Goal: Task Accomplishment & Management: Use online tool/utility

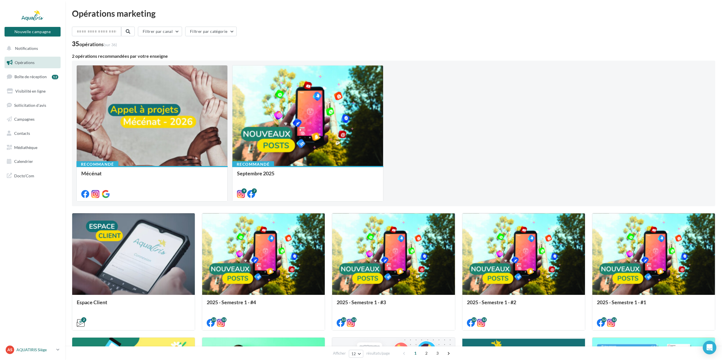
click at [32, 350] on p "AQUATIRIS Siège" at bounding box center [35, 350] width 38 height 6
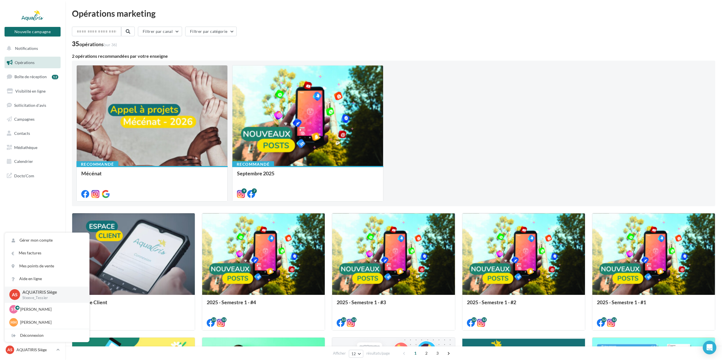
click at [39, 205] on nav "Nouvelle campagne Nouvelle campagne Notifications Opérations Boîte de réception…" at bounding box center [32, 180] width 65 height 360
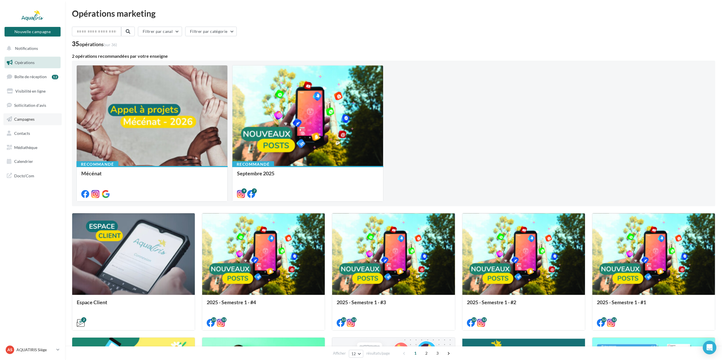
click at [29, 122] on link "Campagnes" at bounding box center [32, 119] width 58 height 12
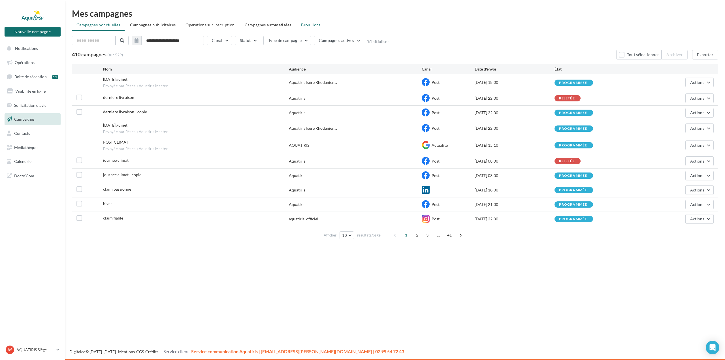
click at [306, 22] on span "Brouillons" at bounding box center [311, 24] width 20 height 5
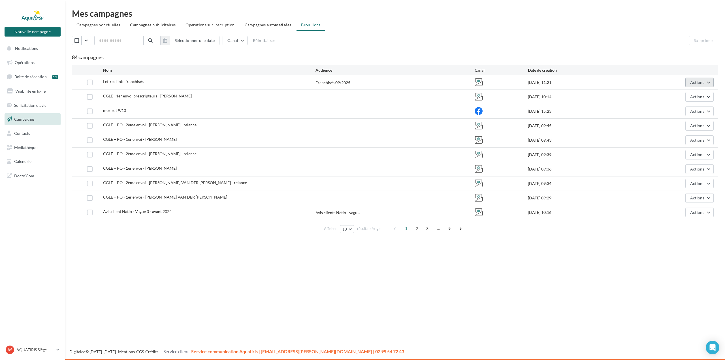
click at [688, 83] on button "Actions" at bounding box center [699, 83] width 28 height 10
click at [674, 95] on button "Editer" at bounding box center [685, 95] width 57 height 15
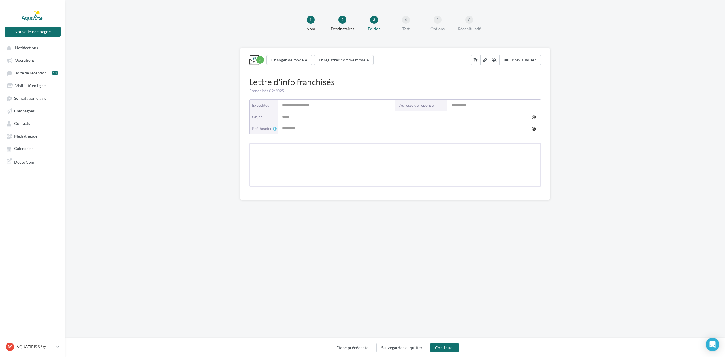
type input "**********"
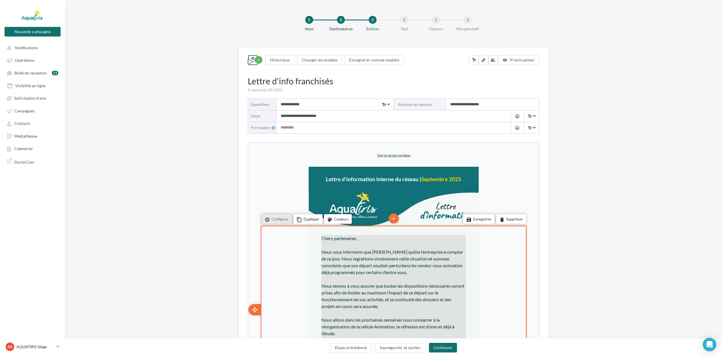
scroll to position [197, 0]
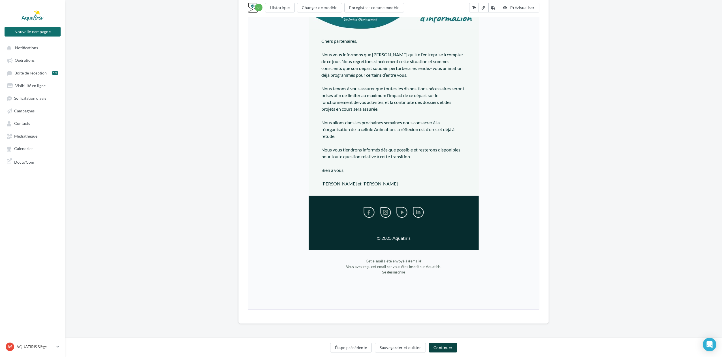
click at [446, 349] on button "Continuer" at bounding box center [443, 348] width 28 height 10
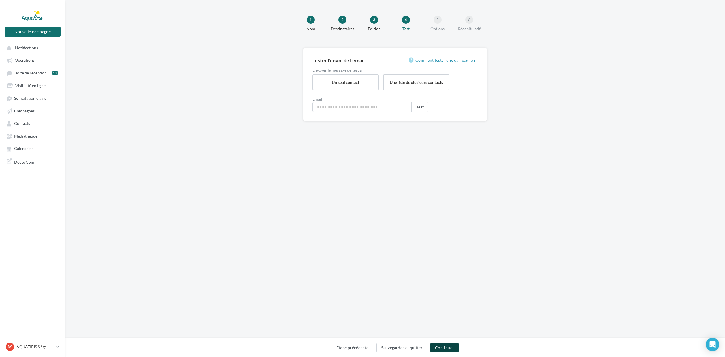
click at [443, 346] on button "Continuer" at bounding box center [444, 348] width 28 height 10
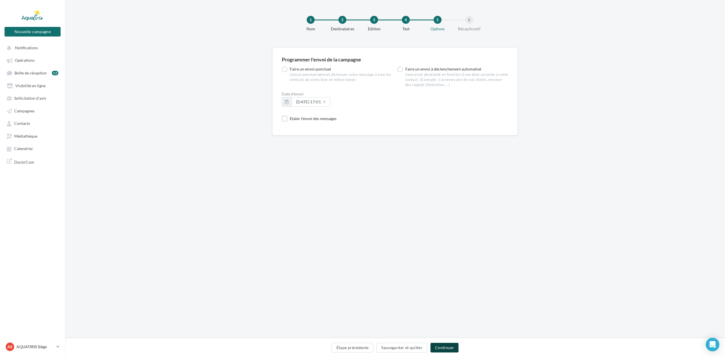
click at [449, 347] on button "Continuer" at bounding box center [444, 348] width 28 height 10
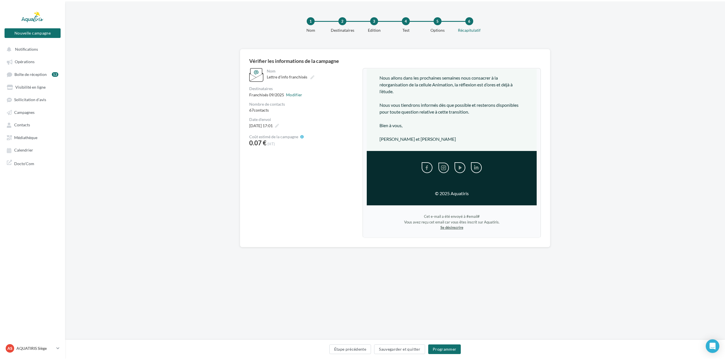
scroll to position [168, 0]
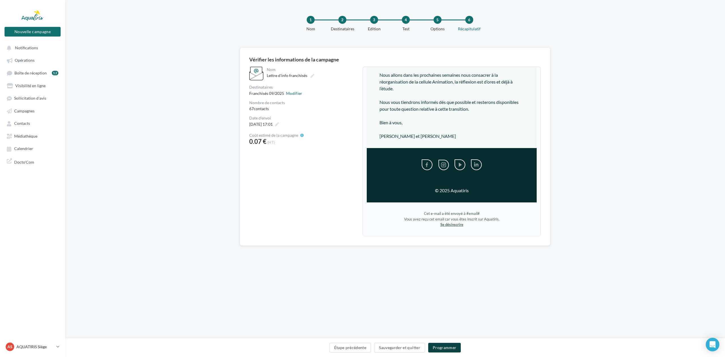
click at [445, 346] on button "Programmer" at bounding box center [444, 348] width 33 height 10
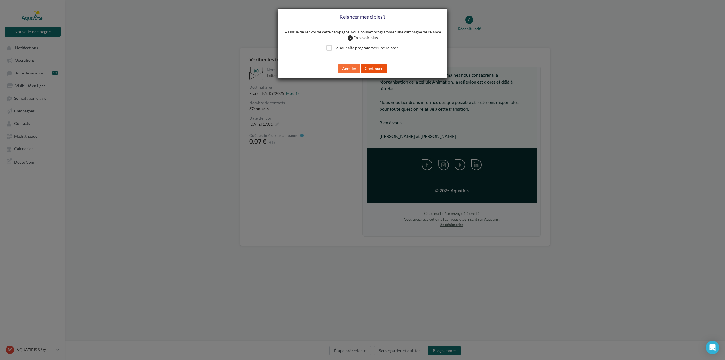
click at [384, 71] on button "Continuer" at bounding box center [373, 69] width 25 height 10
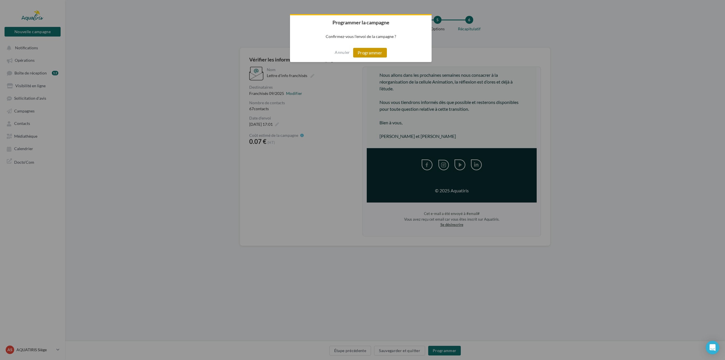
click at [376, 53] on button "Programmer" at bounding box center [370, 53] width 34 height 10
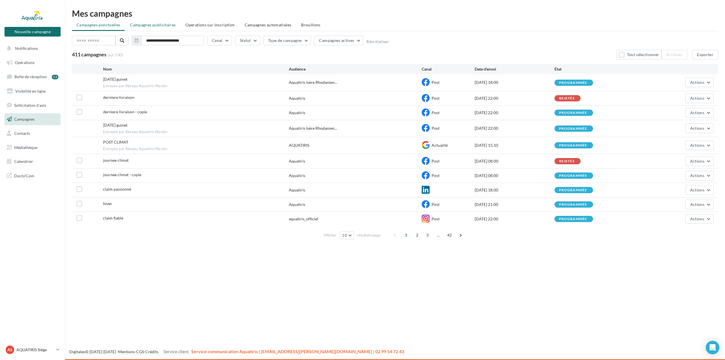
click at [149, 22] on span "Campagnes publicitaires" at bounding box center [153, 24] width 46 height 5
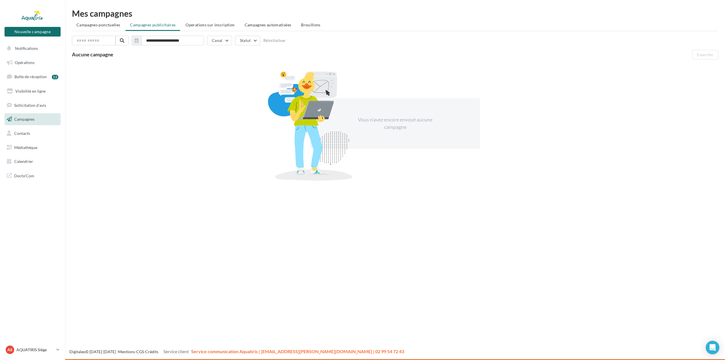
click at [116, 26] on span "Campagnes ponctuelles" at bounding box center [98, 24] width 44 height 5
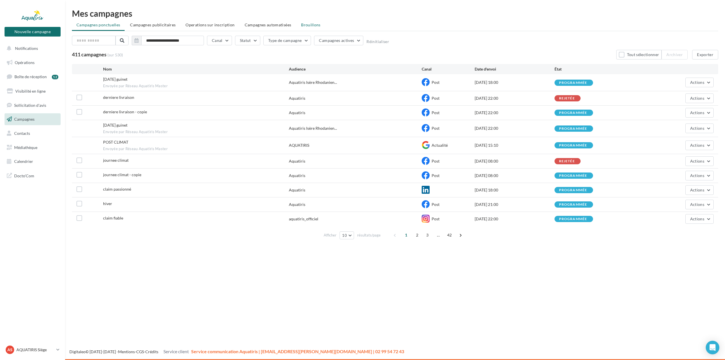
click at [302, 28] on li "Brouillons" at bounding box center [310, 25] width 29 height 10
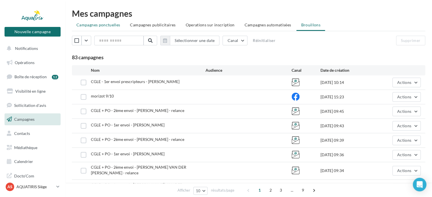
click at [105, 24] on span "Campagnes ponctuelles" at bounding box center [98, 24] width 44 height 5
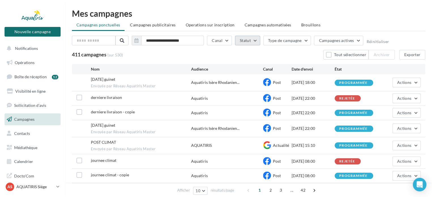
click at [248, 41] on button "Statut" at bounding box center [247, 41] width 25 height 10
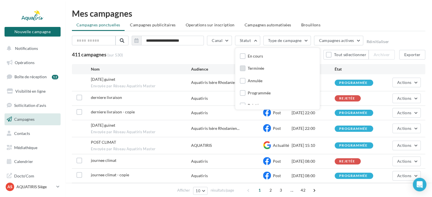
click at [243, 68] on label at bounding box center [243, 68] width 6 height 6
